Goal: Task Accomplishment & Management: Manage account settings

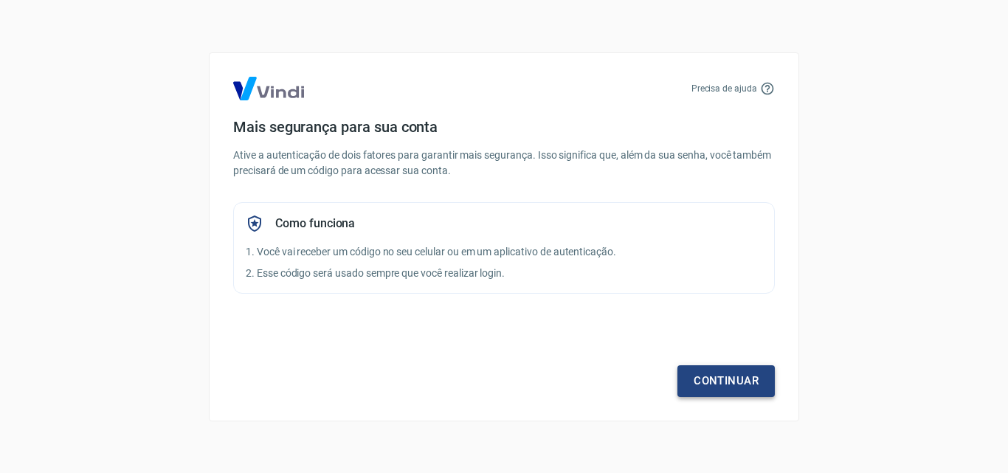
click at [717, 382] on link "Continuar" at bounding box center [725, 380] width 97 height 31
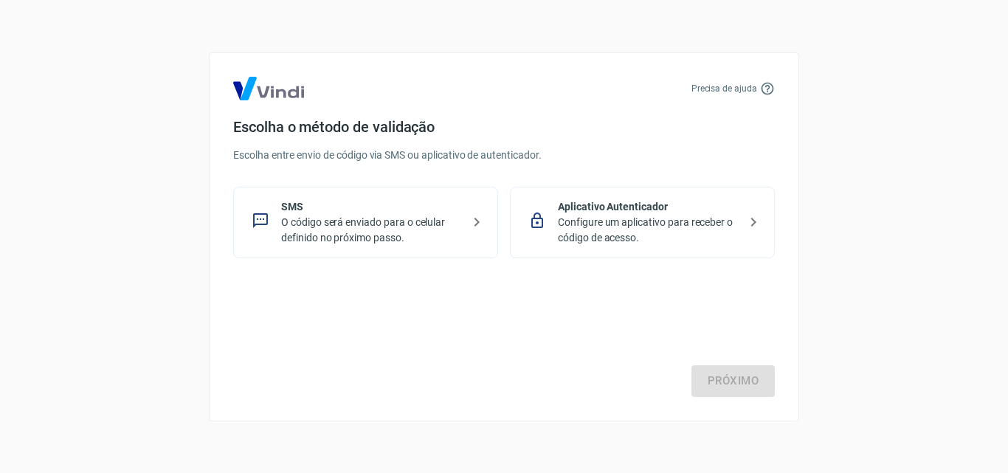
click at [438, 216] on p "O código será enviado para o celular definido no próximo passo." at bounding box center [371, 230] width 181 height 31
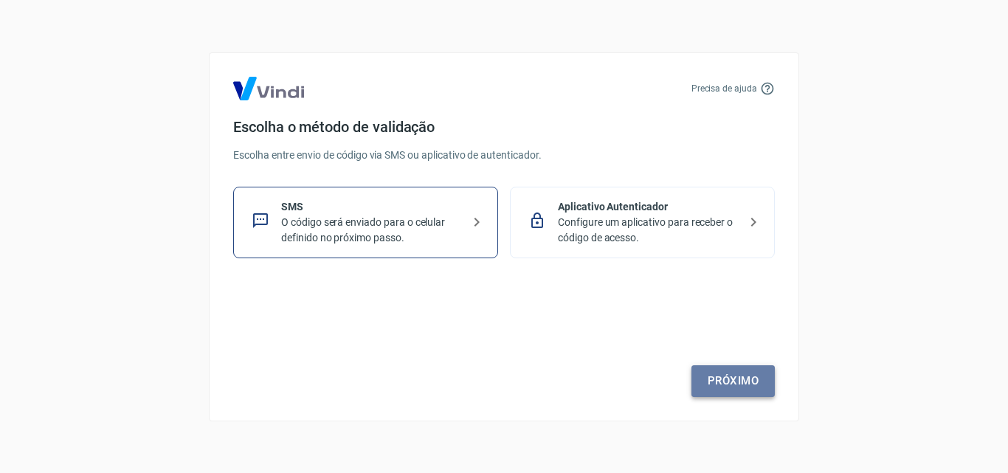
click at [735, 376] on link "Próximo" at bounding box center [732, 380] width 83 height 31
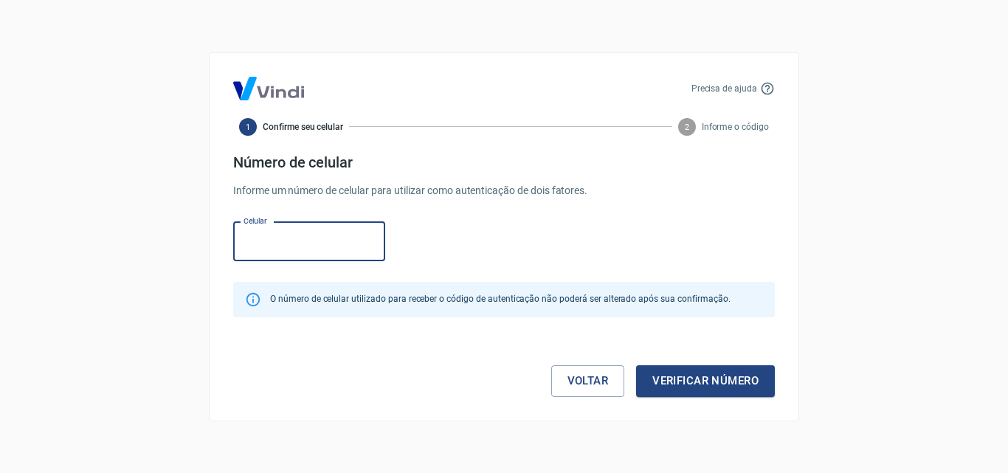
paste input "[PHONE_NUMBER]"
type input "[PHONE_NUMBER]"
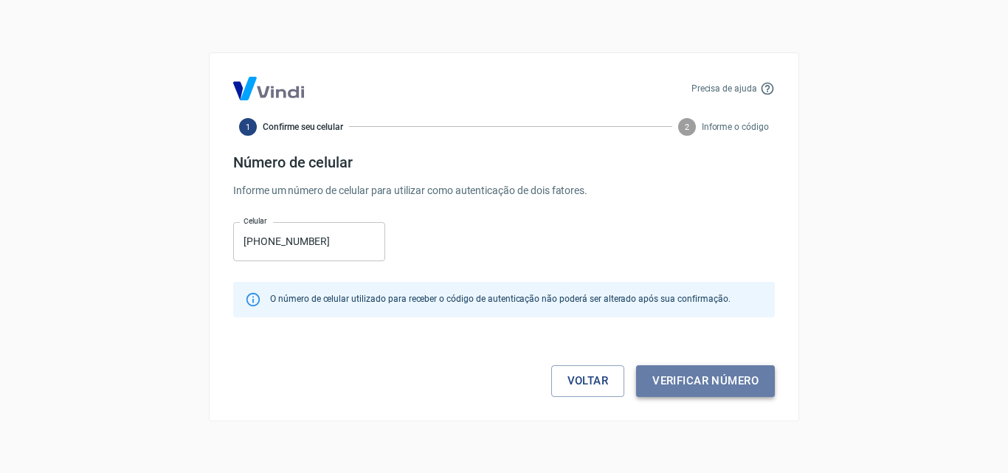
click at [686, 391] on button "Verificar número" at bounding box center [705, 380] width 139 height 31
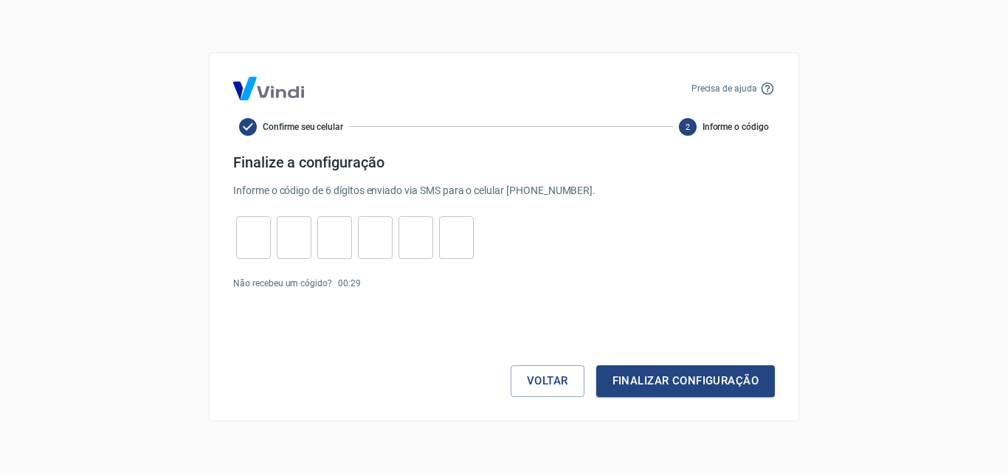
click at [249, 242] on input "tel" at bounding box center [253, 237] width 35 height 32
type input "0"
type input "1"
type input "7"
type input "9"
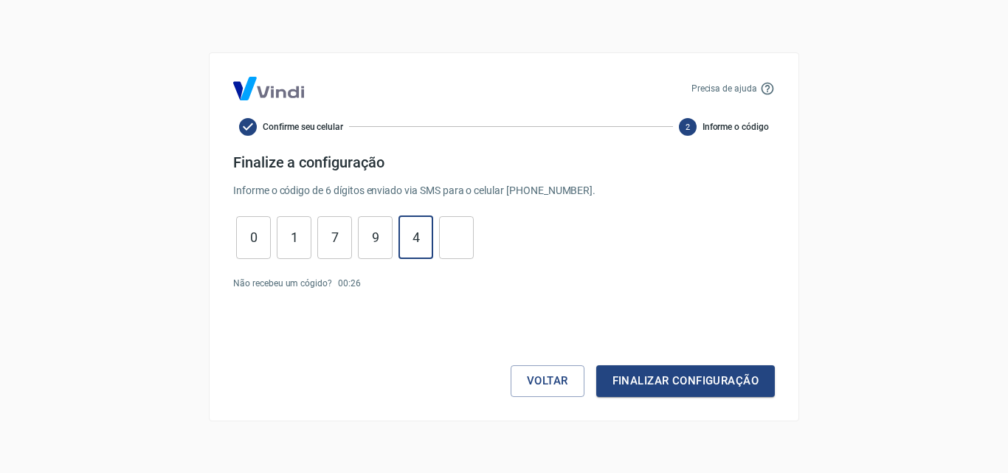
type input "4"
type input "0"
click at [596, 365] on button "Finalizar configuração" at bounding box center [685, 380] width 179 height 31
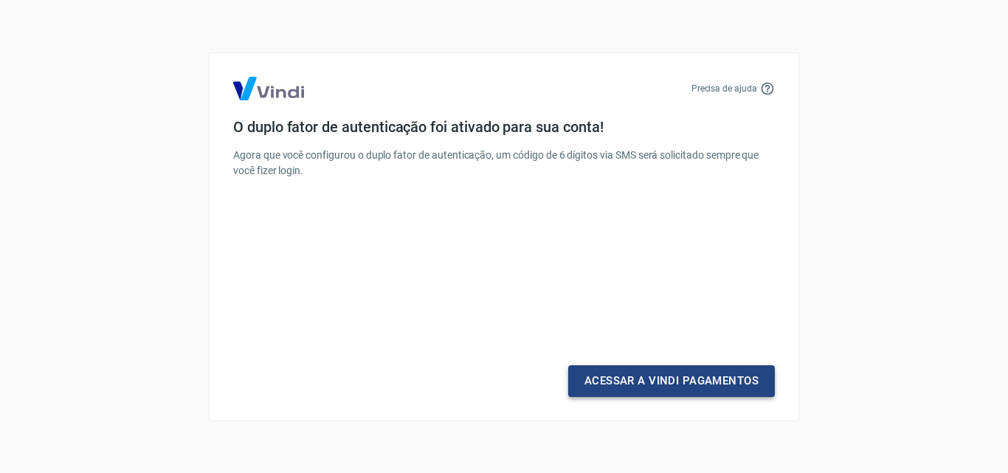
click at [618, 380] on link "Acessar a Vindi Pagamentos" at bounding box center [671, 380] width 207 height 31
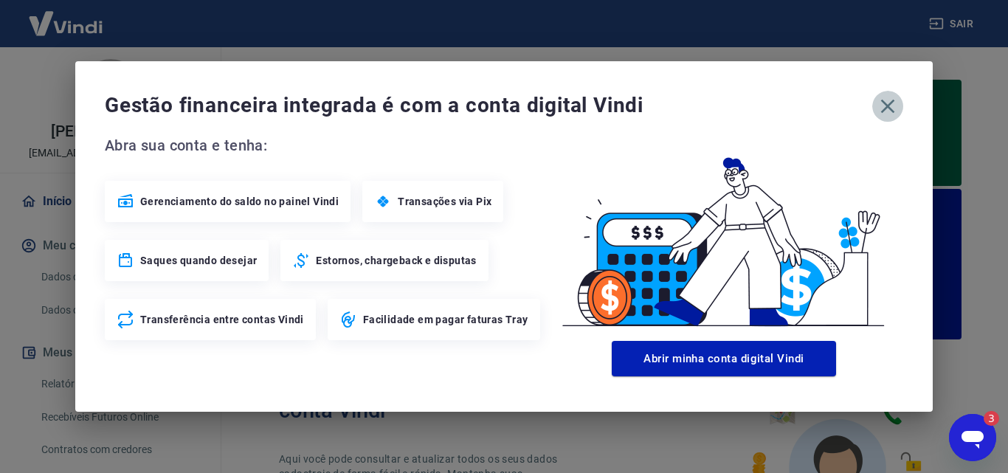
click at [886, 103] on icon "button" at bounding box center [888, 106] width 24 height 24
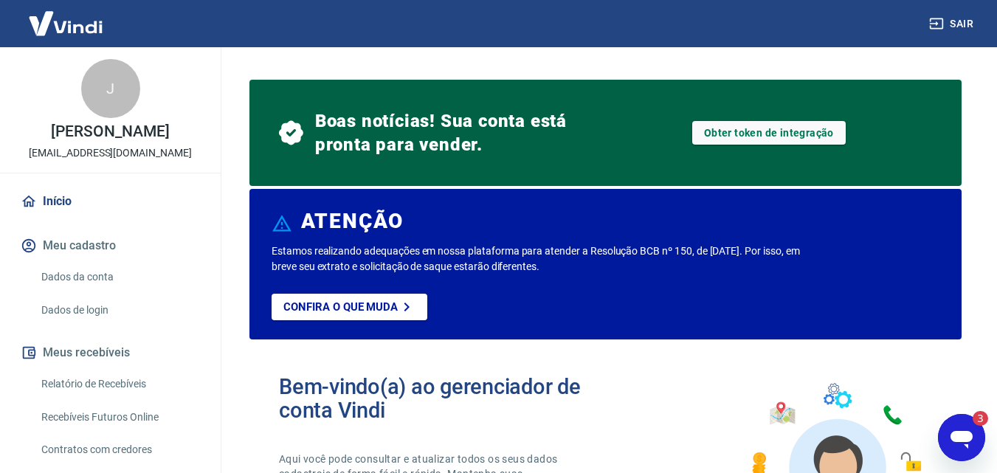
scroll to position [74, 0]
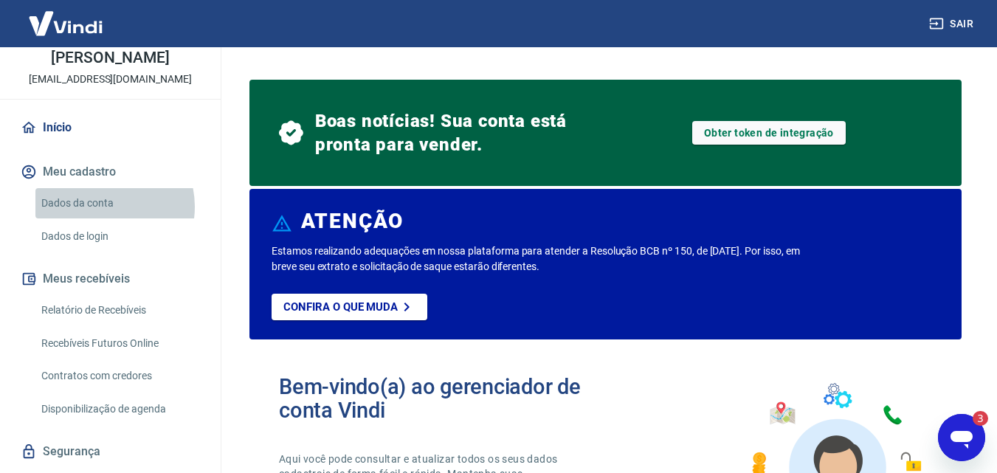
click at [102, 207] on link "Dados da conta" at bounding box center [118, 203] width 167 height 30
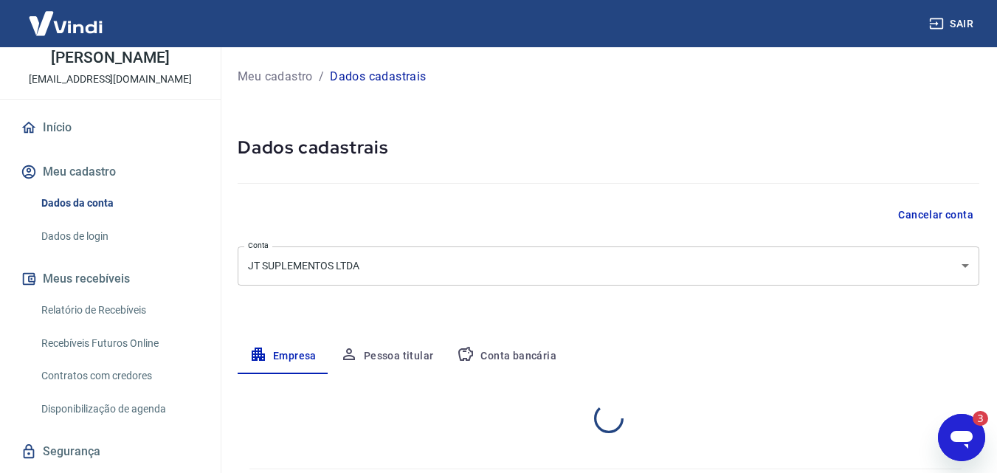
select select "ES"
select select "business"
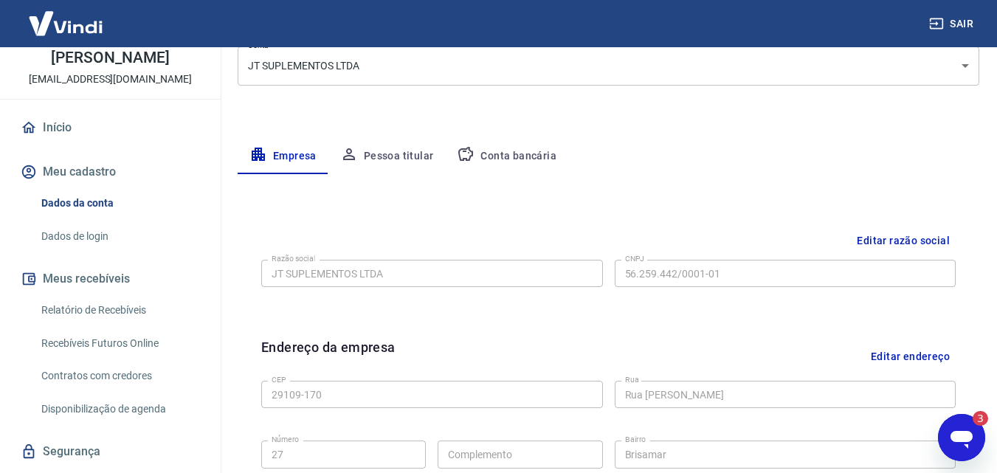
scroll to position [221, 0]
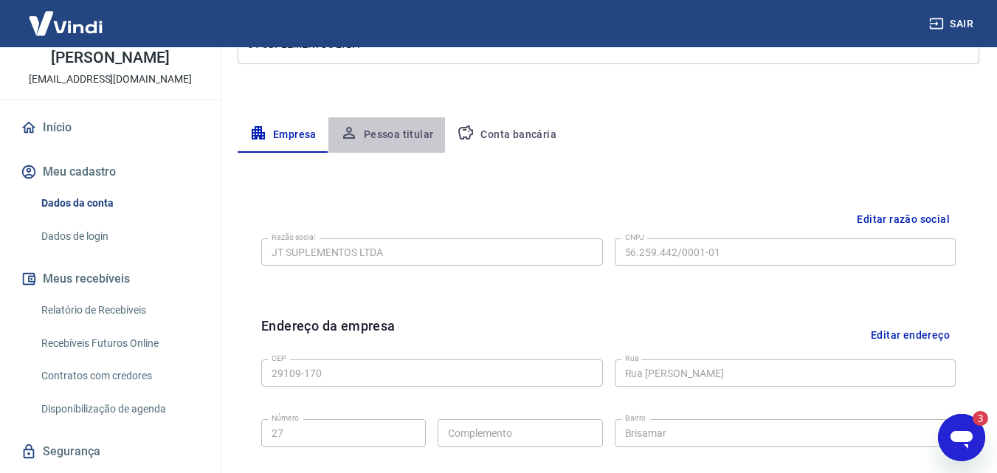
click at [374, 125] on button "Pessoa titular" at bounding box center [386, 134] width 117 height 35
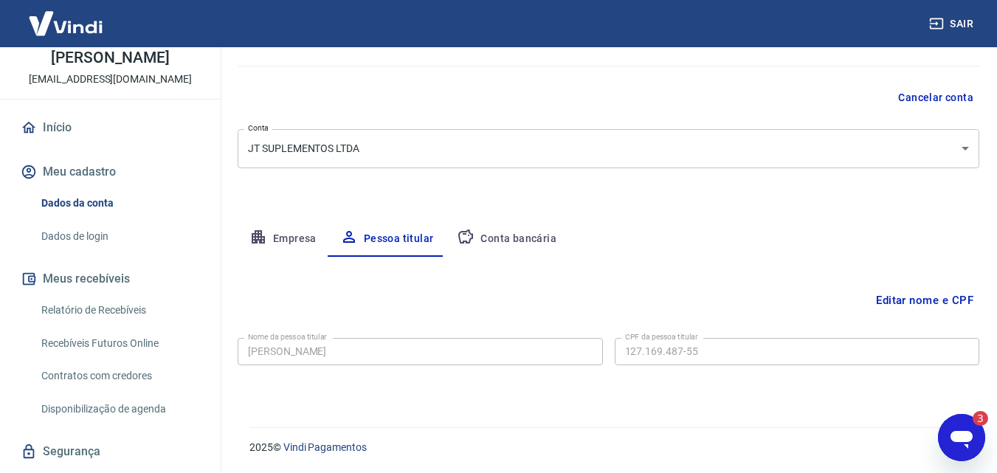
click at [488, 246] on button "Conta bancária" at bounding box center [506, 238] width 123 height 35
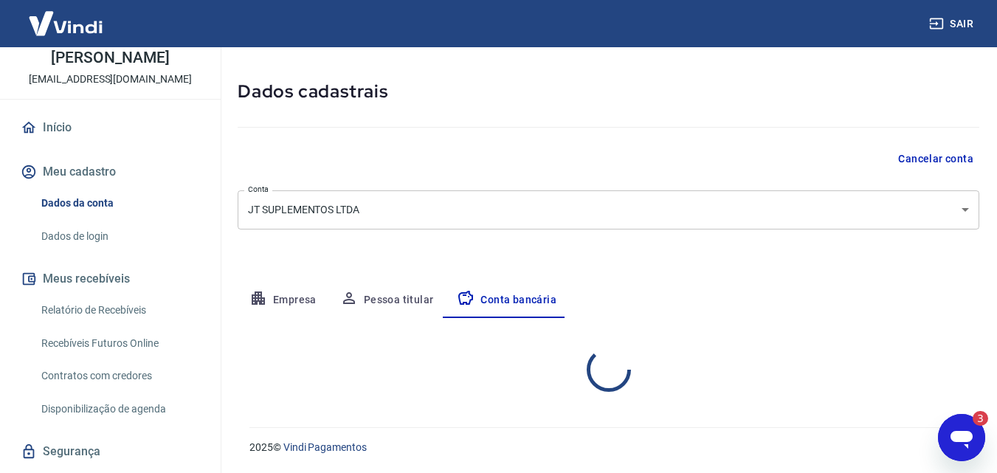
select select "1"
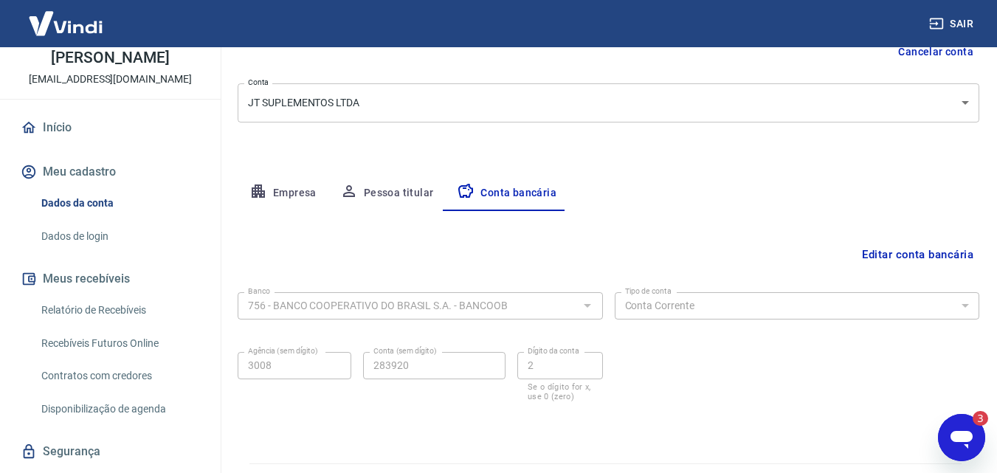
scroll to position [199, 0]
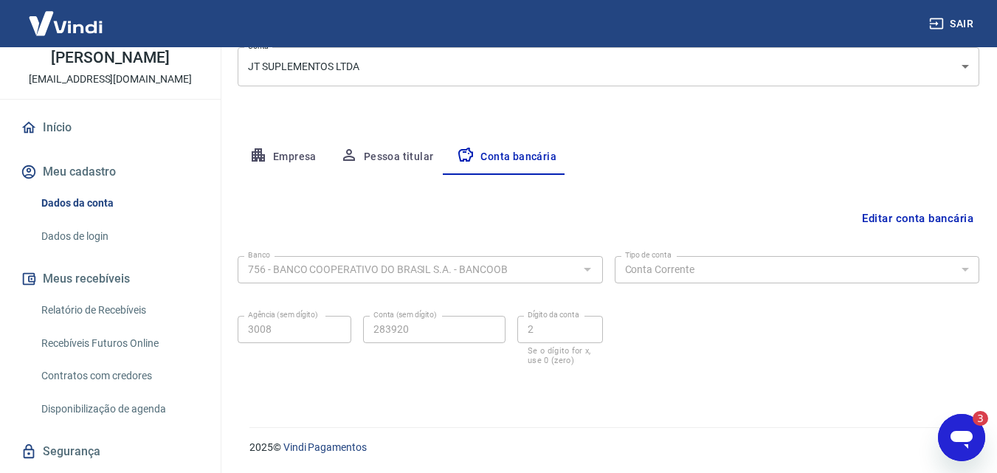
click at [311, 131] on div "Meu cadastro / Dados cadastrais Dados cadastrais Cancelar conta Conta JT SUPLEM…" at bounding box center [608, 128] width 777 height 561
click at [305, 164] on button "Empresa" at bounding box center [283, 156] width 91 height 35
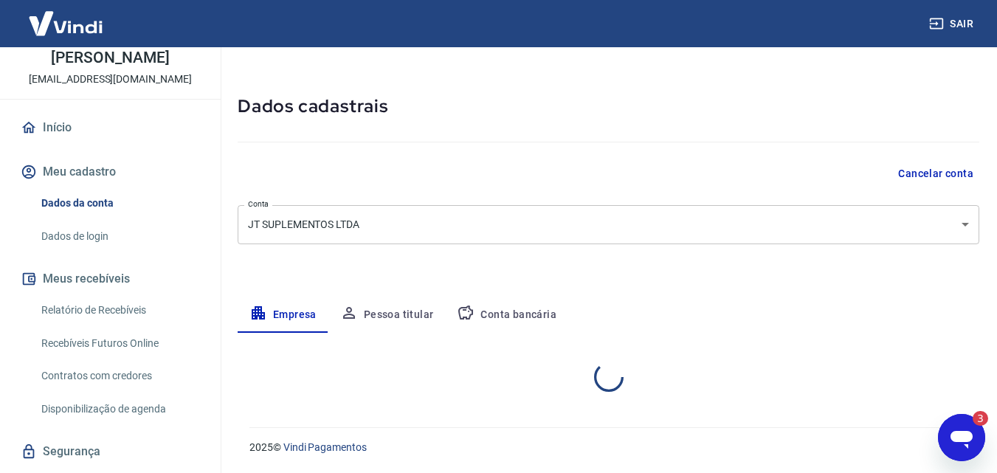
select select "ES"
select select "business"
